Goal: Find specific fact: Find specific fact

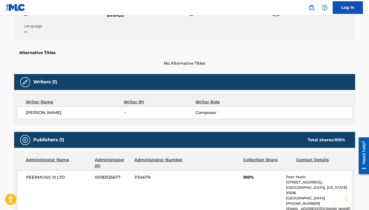
scroll to position [149, 0]
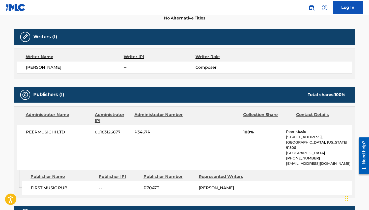
drag, startPoint x: 104, startPoint y: 68, endPoint x: 26, endPoint y: 65, distance: 78.0
click at [26, 65] on span "SERGEY SERGEEVICH SUMACHAKOV" at bounding box center [75, 67] width 98 height 6
copy span "SERGEY SERGEEVICH SUMACHAKOV"
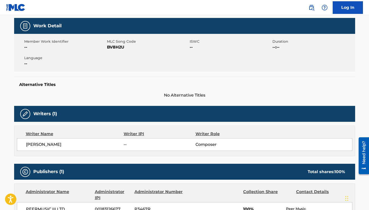
scroll to position [0, 0]
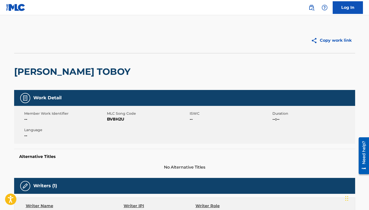
click at [117, 118] on span "BV8H2U" at bounding box center [147, 119] width 81 height 6
copy span "BV8H2U"
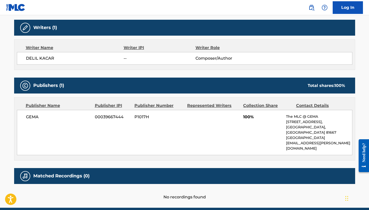
scroll to position [169, 0]
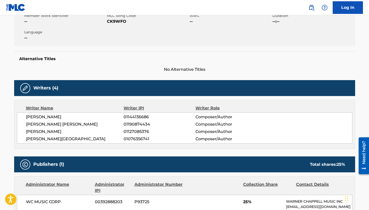
scroll to position [97, 0]
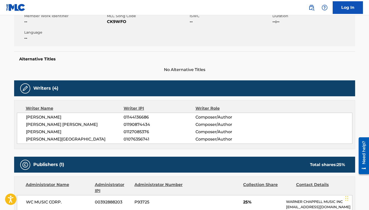
click at [135, 116] on span "01144136686" at bounding box center [160, 117] width 72 height 6
copy span "01144136686"
click at [134, 123] on span "01190874434" at bounding box center [160, 124] width 72 height 6
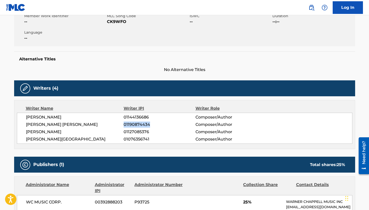
copy span "01190874434"
click at [144, 131] on span "01127085376" at bounding box center [160, 132] width 72 height 6
copy span "01127085376"
click at [141, 142] on span "01076356741" at bounding box center [160, 139] width 72 height 6
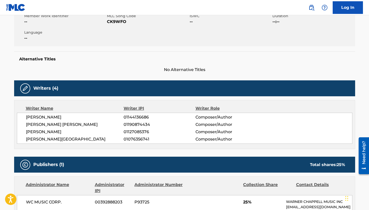
click at [141, 142] on span "01076356741" at bounding box center [160, 139] width 72 height 6
copy span "01076356741"
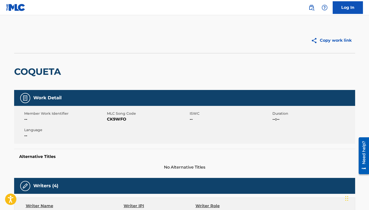
click at [118, 121] on span "CK9WFO" at bounding box center [147, 119] width 81 height 6
copy span "CK9WFO"
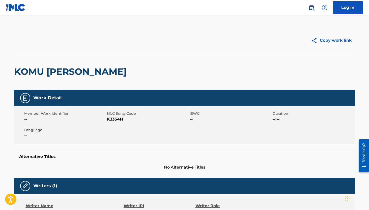
scroll to position [106, 0]
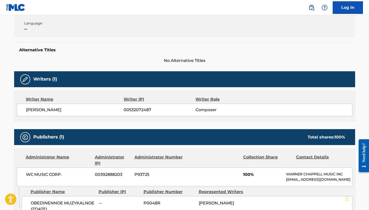
click at [139, 109] on span "00532072487" at bounding box center [160, 110] width 72 height 6
copy span "00532072487"
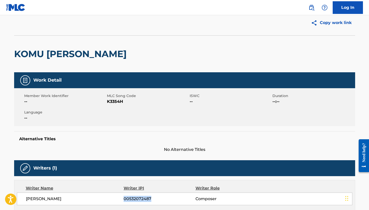
scroll to position [0, 0]
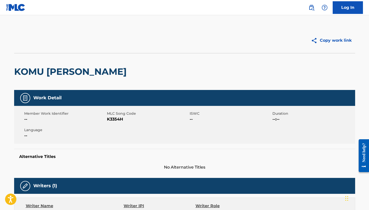
click at [115, 120] on span "K3354H" at bounding box center [147, 119] width 81 height 6
copy span "K3354H"
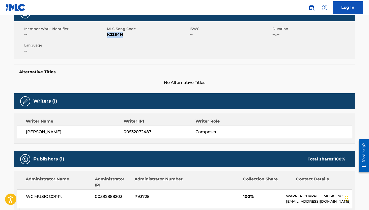
scroll to position [85, 0]
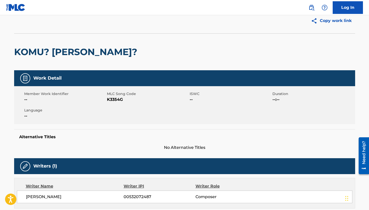
scroll to position [15, 0]
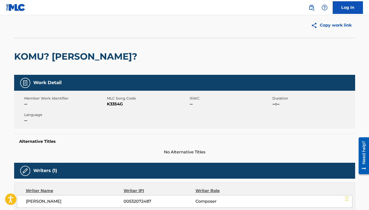
click at [118, 101] on span "K3354G" at bounding box center [147, 104] width 81 height 6
copy span "K3354G"
